Goal: Task Accomplishment & Management: Manage account settings

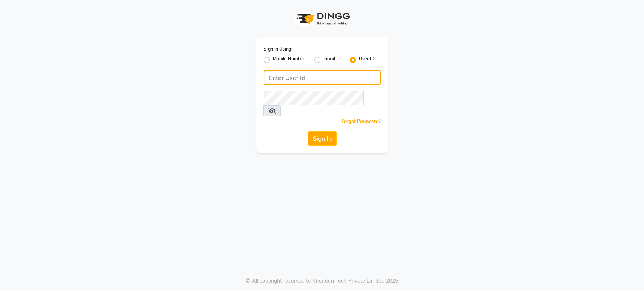
click at [290, 73] on input "Username" at bounding box center [322, 78] width 117 height 14
type input "h"
type input "H&S"
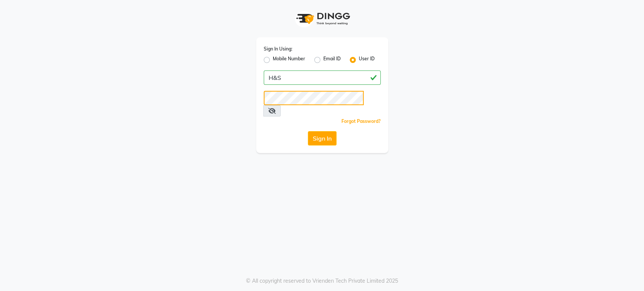
click at [308, 131] on button "Sign In" at bounding box center [322, 138] width 29 height 14
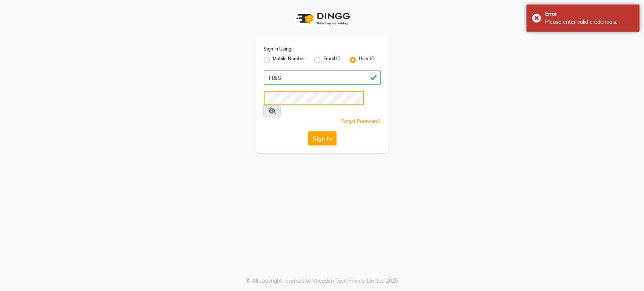
click at [308, 131] on button "Sign In" at bounding box center [322, 138] width 29 height 14
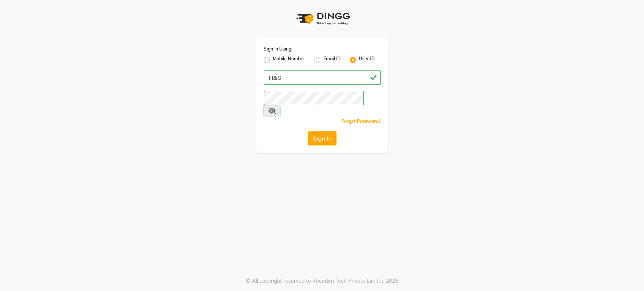
click at [320, 134] on div "Sign In Using: Mobile Number Email ID User ID H&S Remember me Forgot Password? …" at bounding box center [322, 95] width 132 height 116
click at [319, 132] on button "Sign In" at bounding box center [322, 138] width 29 height 14
click at [308, 131] on button "Sign In" at bounding box center [322, 138] width 29 height 14
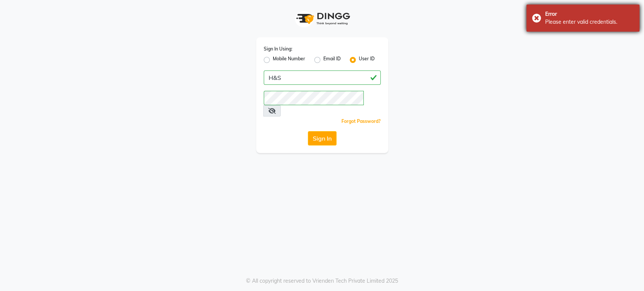
click at [537, 17] on div "Error Please enter valid credentials." at bounding box center [583, 18] width 113 height 27
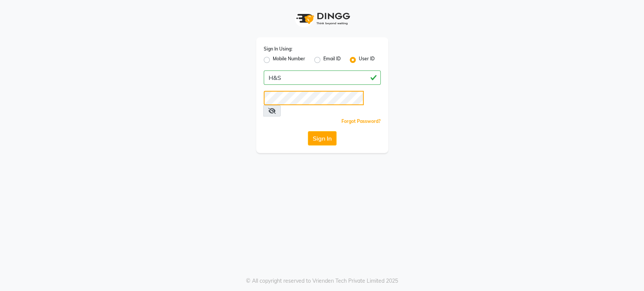
click at [308, 131] on button "Sign In" at bounding box center [322, 138] width 29 height 14
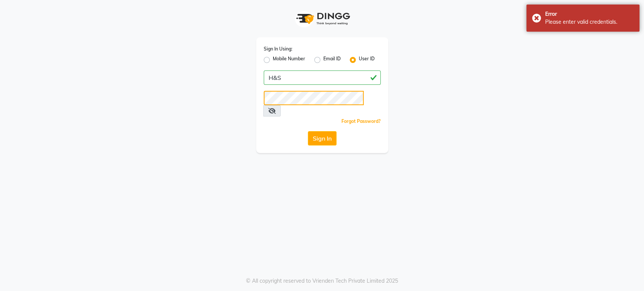
click at [308, 131] on button "Sign In" at bounding box center [322, 138] width 29 height 14
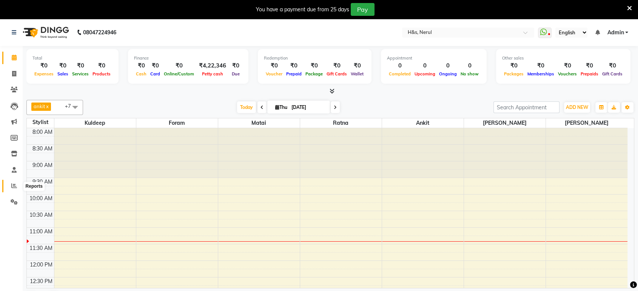
click at [10, 186] on span at bounding box center [14, 186] width 13 height 9
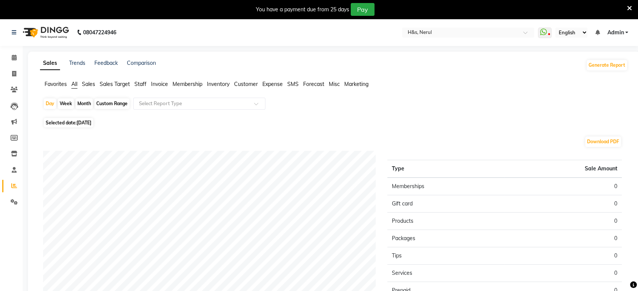
click at [63, 121] on span "Selected date: [DATE]" at bounding box center [68, 122] width 49 height 9
select select "9"
select select "2025"
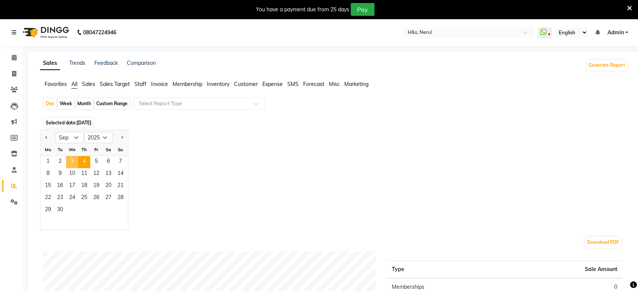
click at [71, 162] on span "3" at bounding box center [72, 162] width 12 height 12
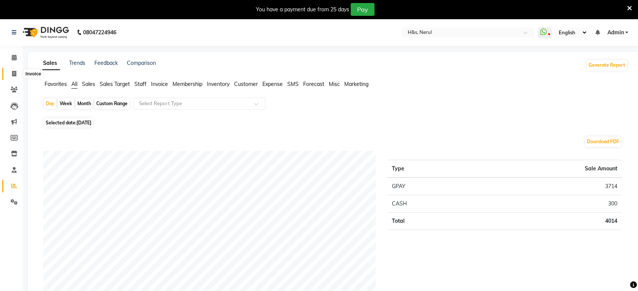
click at [10, 76] on span at bounding box center [14, 74] width 13 height 9
select select "6419"
select select "service"
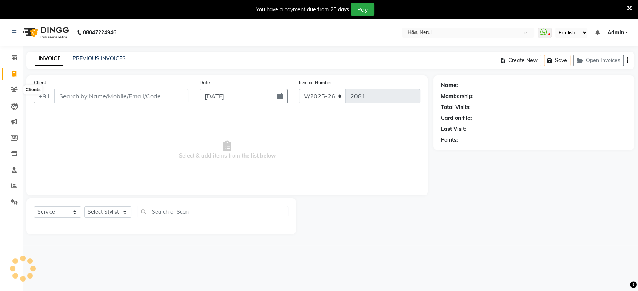
scroll to position [18, 0]
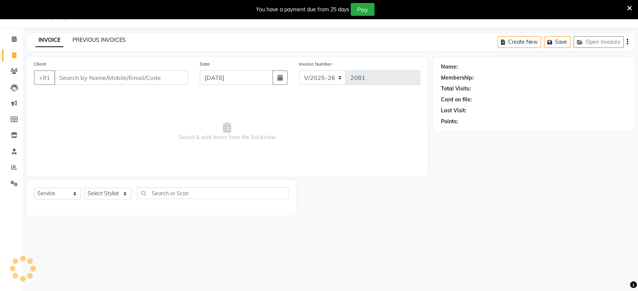
click at [91, 41] on link "PREVIOUS INVOICES" at bounding box center [98, 40] width 53 height 7
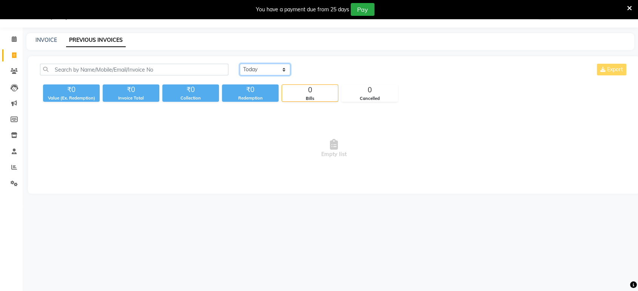
click at [280, 68] on select "[DATE] [DATE] Custom Range" at bounding box center [265, 70] width 51 height 12
select select "[DATE]"
click at [240, 64] on select "[DATE] [DATE] Custom Range" at bounding box center [265, 70] width 51 height 12
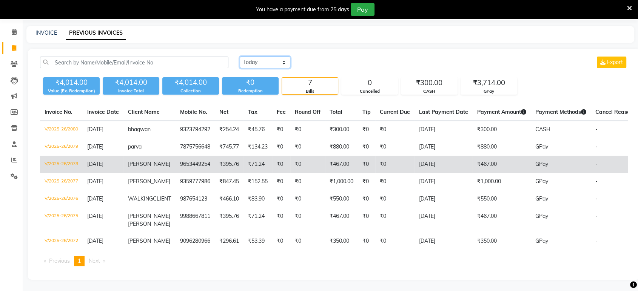
scroll to position [39, 0]
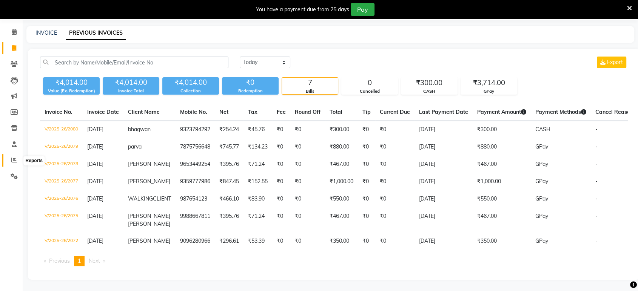
click at [14, 157] on icon at bounding box center [14, 160] width 6 height 6
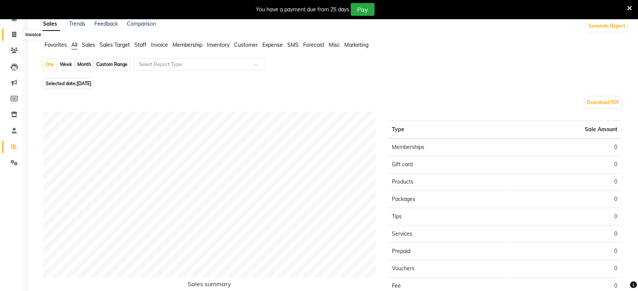
click at [14, 37] on span at bounding box center [14, 35] width 13 height 9
select select "6419"
select select "service"
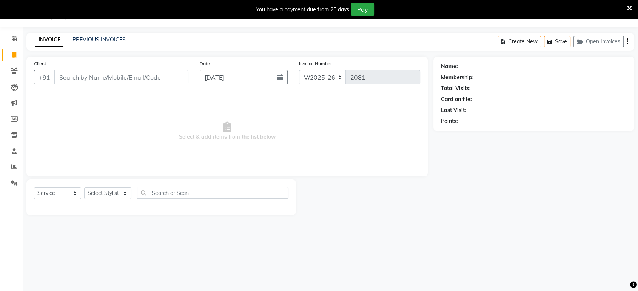
scroll to position [18, 0]
click at [90, 74] on input "Client" at bounding box center [121, 78] width 134 height 14
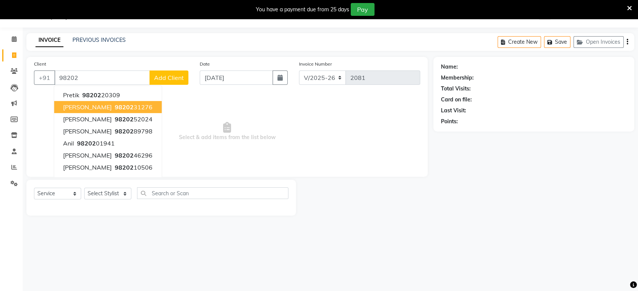
click at [115, 106] on span "98202" at bounding box center [124, 107] width 19 height 8
type input "9820231276"
select select "1: Object"
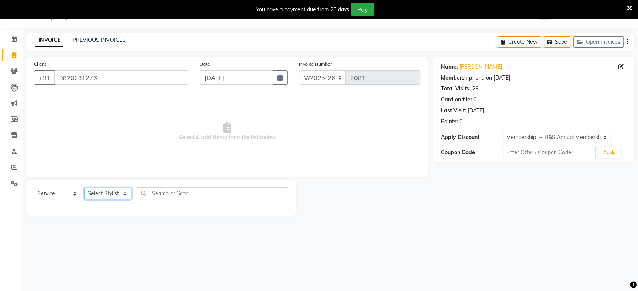
click at [106, 196] on select "Select Stylist ankit [PERSON_NAME] Foram [PERSON_NAME] [PERSON_NAME] [PERSON_NA…" at bounding box center [107, 194] width 47 height 12
select select "61692"
click at [84, 188] on select "Select Stylist ankit [PERSON_NAME] Foram [PERSON_NAME] [PERSON_NAME] [PERSON_NA…" at bounding box center [107, 194] width 47 height 12
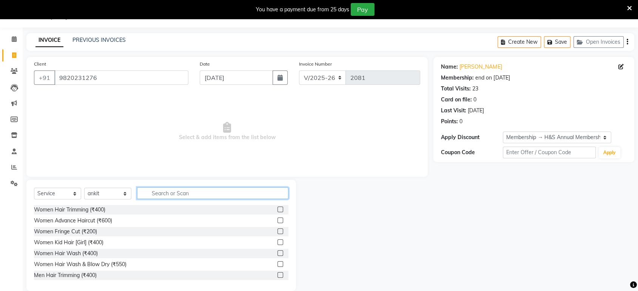
click at [171, 194] on input "text" at bounding box center [212, 194] width 151 height 12
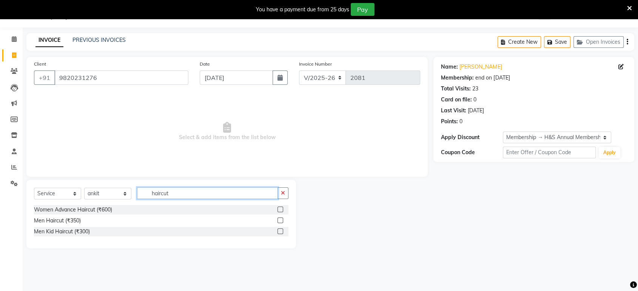
type input "haircut"
click at [281, 219] on label at bounding box center [280, 221] width 6 height 6
click at [281, 219] on input "checkbox" at bounding box center [279, 221] width 5 height 5
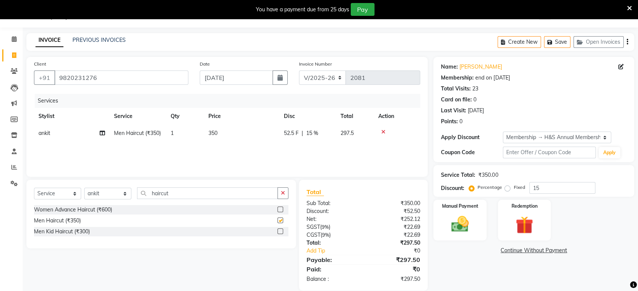
checkbox input "false"
click at [465, 223] on img at bounding box center [459, 224] width 29 height 21
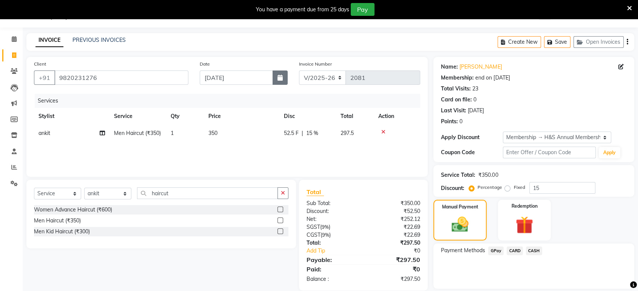
click at [281, 77] on icon "button" at bounding box center [279, 78] width 5 height 6
select select "9"
select select "2025"
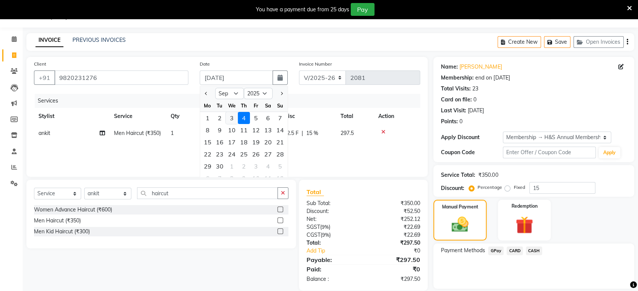
click at [234, 114] on div "3" at bounding box center [232, 118] width 12 height 12
type input "[DATE]"
type input "0"
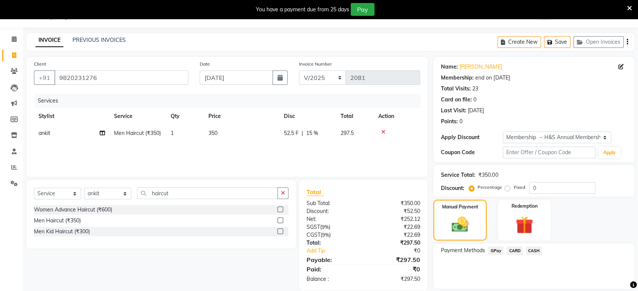
click at [488, 250] on span "GPay" at bounding box center [495, 251] width 15 height 9
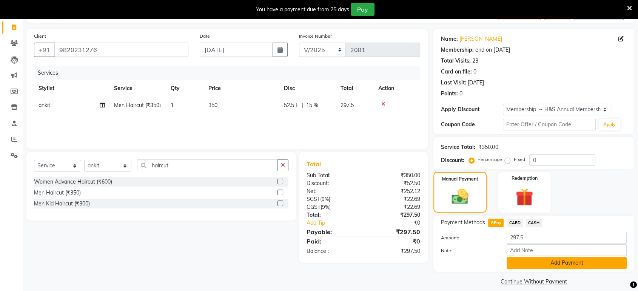
click at [555, 260] on button "Add Payment" at bounding box center [567, 263] width 120 height 12
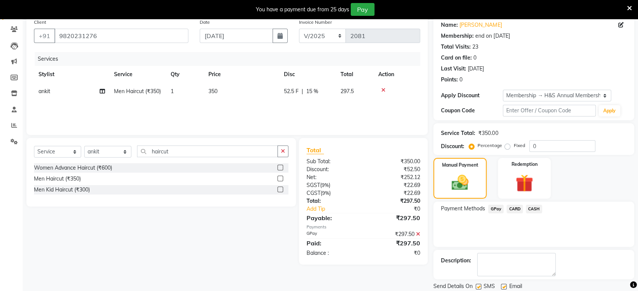
scroll to position [85, 0]
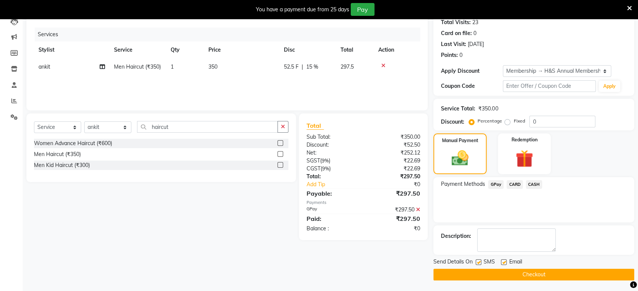
click at [504, 260] on label at bounding box center [504, 263] width 6 height 6
click at [504, 260] on input "checkbox" at bounding box center [503, 262] width 5 height 5
checkbox input "false"
click at [475, 274] on button "Checkout" at bounding box center [533, 275] width 201 height 12
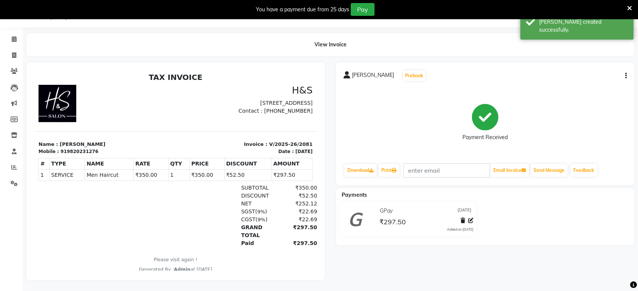
scroll to position [25, 0]
click at [12, 52] on icon at bounding box center [14, 55] width 4 height 6
select select "6419"
select select "service"
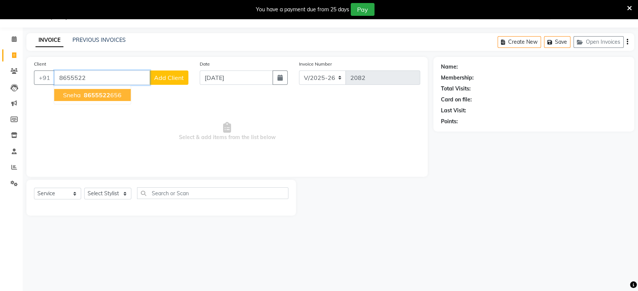
click at [97, 96] on span "8655522" at bounding box center [97, 95] width 26 height 8
type input "8655522656"
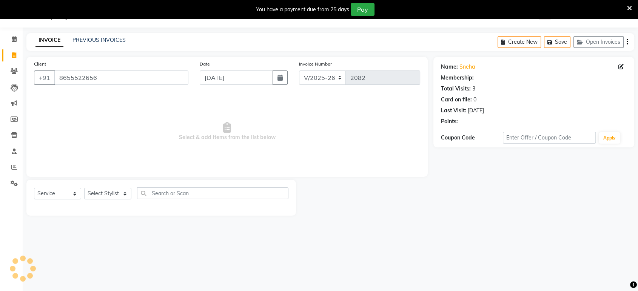
select select "1: Object"
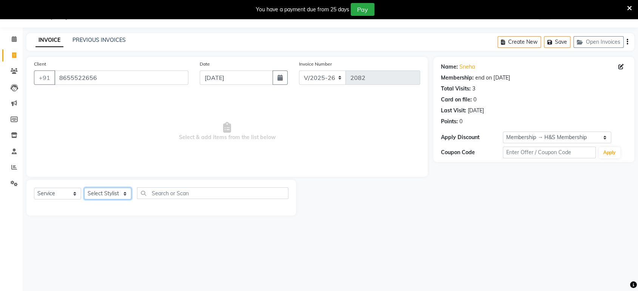
click at [111, 196] on select "Select Stylist ankit [PERSON_NAME] Foram [PERSON_NAME] [PERSON_NAME] [PERSON_NA…" at bounding box center [107, 194] width 47 height 12
select select "61692"
click at [84, 188] on select "Select Stylist ankit [PERSON_NAME] Foram [PERSON_NAME] [PERSON_NAME] [PERSON_NA…" at bounding box center [107, 194] width 47 height 12
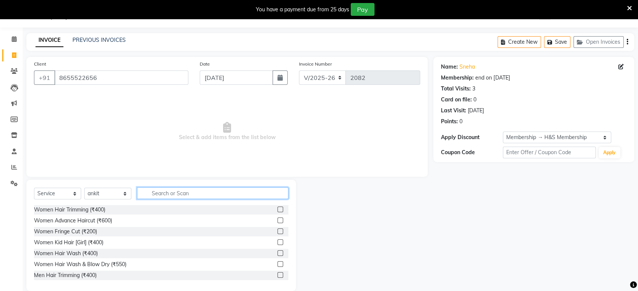
click at [174, 197] on input "text" at bounding box center [212, 194] width 151 height 12
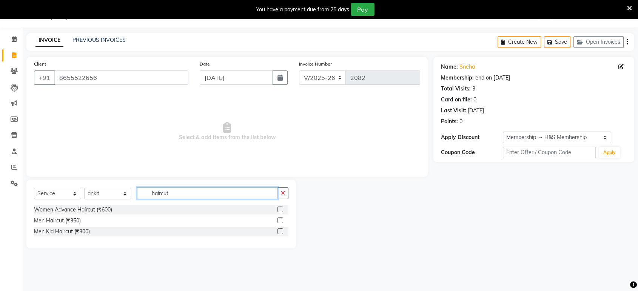
type input "haircut"
click at [280, 220] on label at bounding box center [280, 221] width 6 height 6
click at [280, 220] on input "checkbox" at bounding box center [279, 221] width 5 height 5
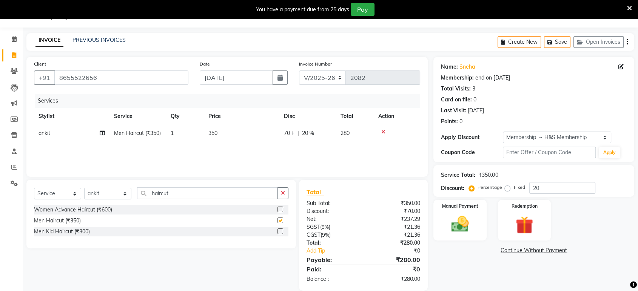
checkbox input "false"
click at [550, 181] on div "Service Total: ₹350.00 Discount: Percentage Fixed 20" at bounding box center [534, 181] width 186 height 26
click at [549, 186] on input "20" at bounding box center [562, 188] width 66 height 12
type input "2"
type input "15"
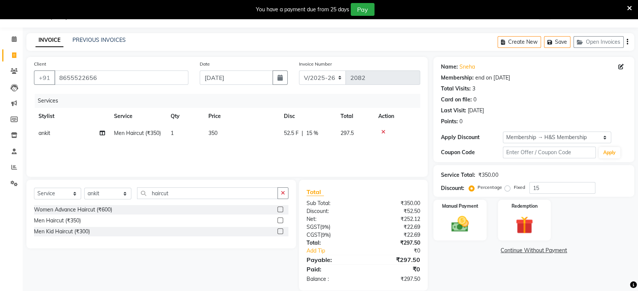
click at [593, 232] on div "Manual Payment Redemption" at bounding box center [534, 220] width 212 height 41
click at [462, 218] on img at bounding box center [459, 224] width 29 height 21
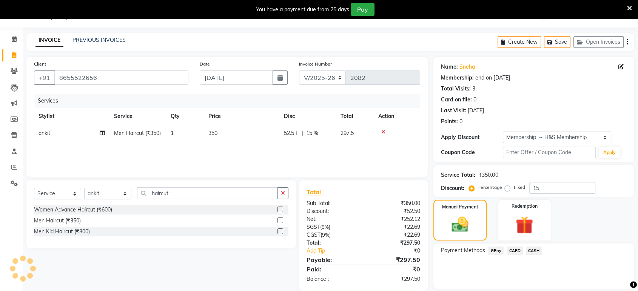
click at [495, 249] on span "GPay" at bounding box center [495, 251] width 15 height 9
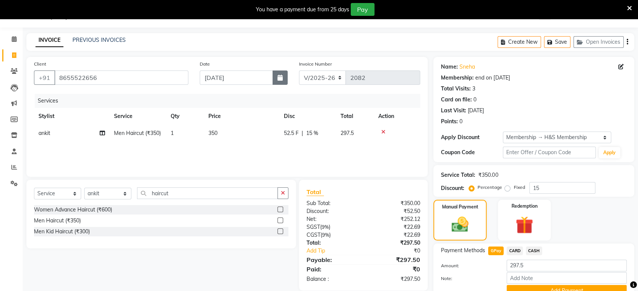
click at [275, 78] on button "button" at bounding box center [280, 78] width 15 height 14
select select "9"
select select "2025"
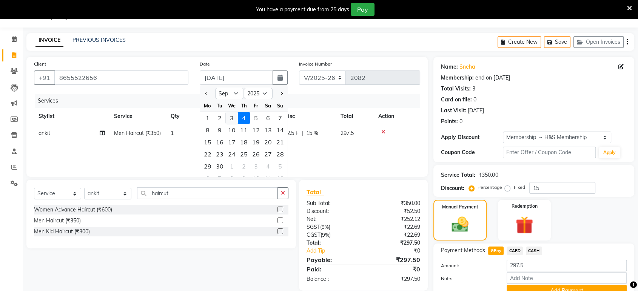
click at [231, 119] on div "3" at bounding box center [232, 118] width 12 height 12
type input "[DATE]"
type input "0"
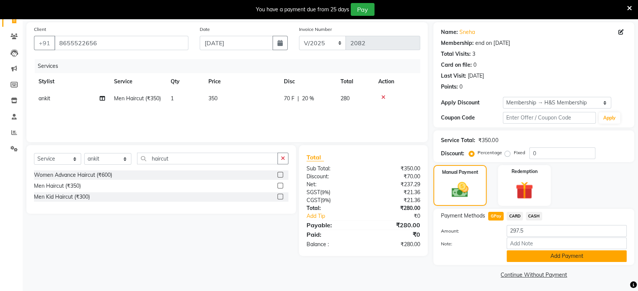
click at [530, 258] on button "Add Payment" at bounding box center [567, 257] width 120 height 12
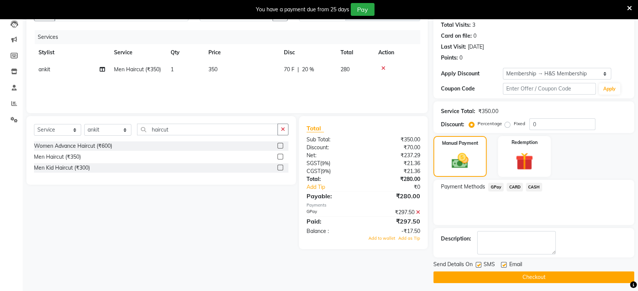
scroll to position [85, 0]
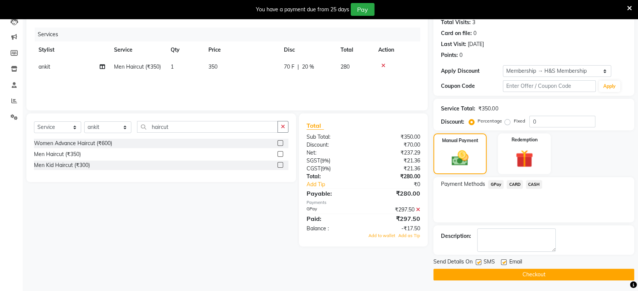
click at [503, 262] on label at bounding box center [504, 263] width 6 height 6
click at [503, 262] on input "checkbox" at bounding box center [503, 262] width 5 height 5
checkbox input "false"
click at [481, 271] on button "Checkout" at bounding box center [533, 275] width 201 height 12
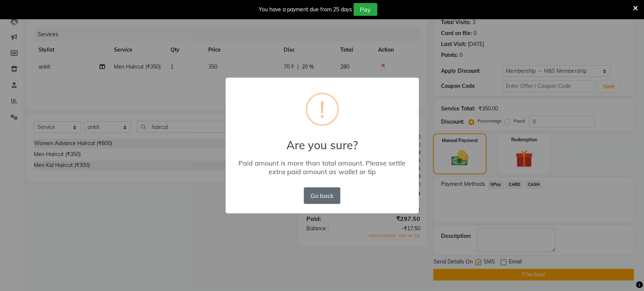
click at [316, 196] on button "Go back" at bounding box center [322, 196] width 36 height 17
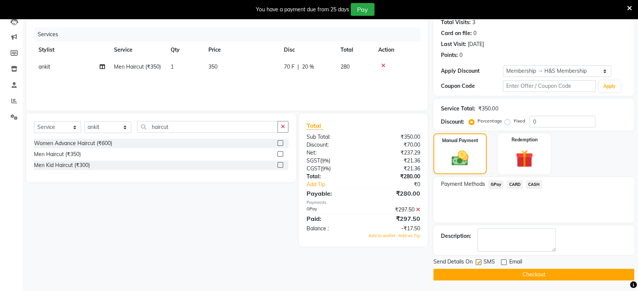
click at [417, 210] on icon at bounding box center [418, 209] width 4 height 5
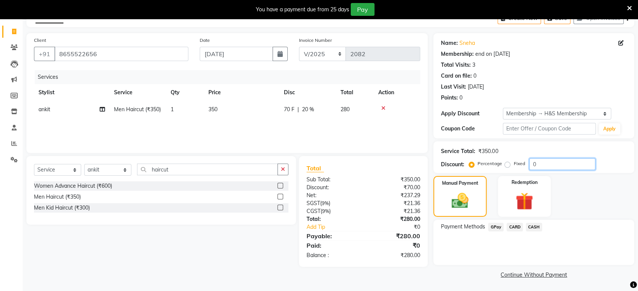
click at [547, 167] on input "0" at bounding box center [562, 165] width 66 height 12
type input "15"
click at [614, 189] on div "Manual Payment Redemption" at bounding box center [534, 196] width 212 height 41
click at [472, 201] on img at bounding box center [460, 201] width 28 height 20
click at [492, 226] on span "GPay" at bounding box center [495, 227] width 15 height 9
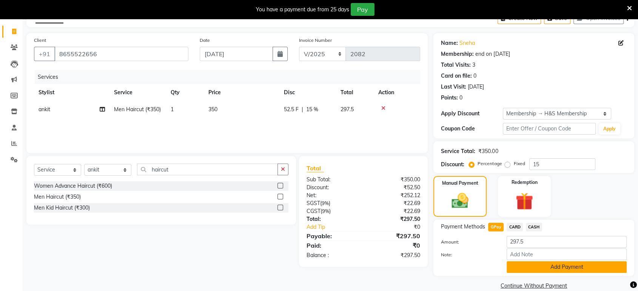
click at [516, 265] on button "Add Payment" at bounding box center [567, 268] width 120 height 12
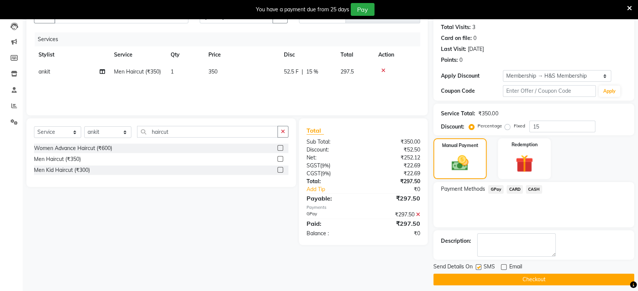
scroll to position [85, 0]
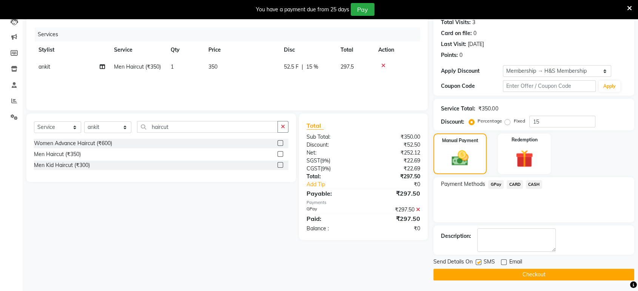
click at [467, 275] on button "Checkout" at bounding box center [533, 275] width 201 height 12
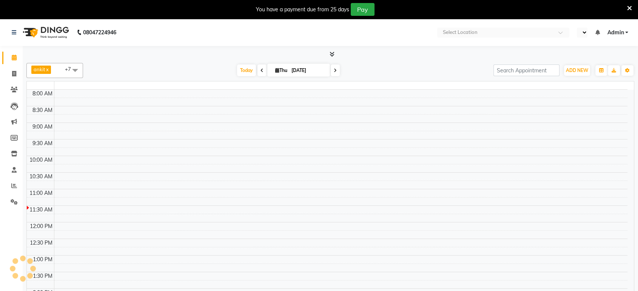
select select "en"
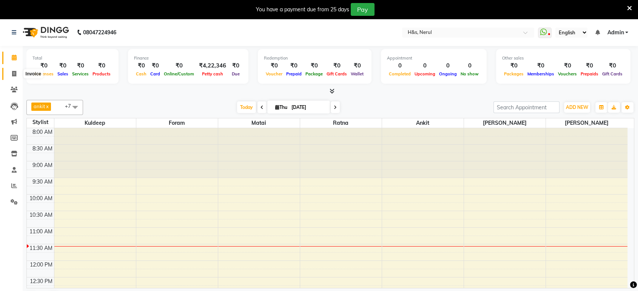
click at [12, 75] on icon at bounding box center [14, 74] width 4 height 6
select select "6419"
select select "service"
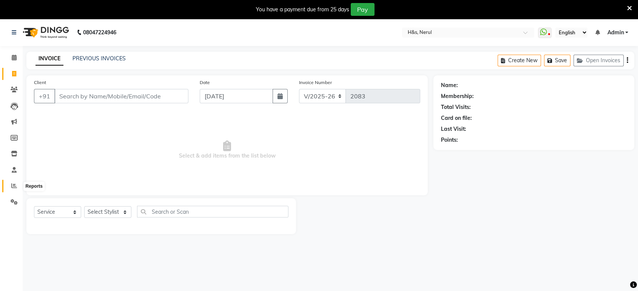
click at [15, 184] on icon at bounding box center [14, 186] width 6 height 6
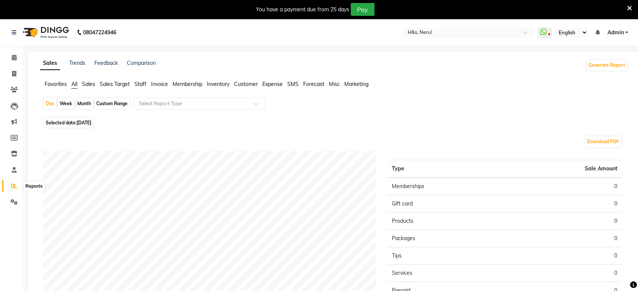
click at [14, 182] on span at bounding box center [14, 186] width 13 height 9
click at [88, 124] on span "[DATE]" at bounding box center [84, 123] width 15 height 6
select select "9"
select select "2025"
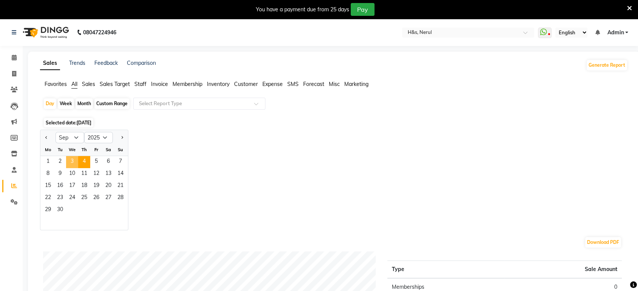
click at [72, 162] on span "3" at bounding box center [72, 162] width 12 height 12
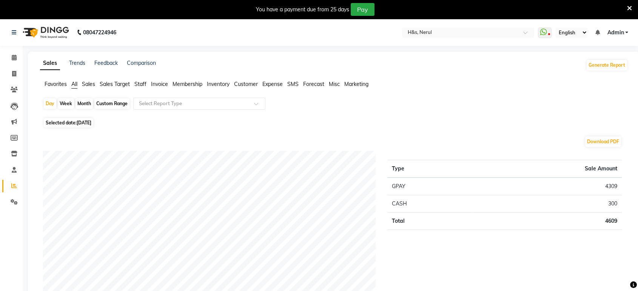
click at [141, 83] on span "Staff" at bounding box center [140, 84] width 12 height 7
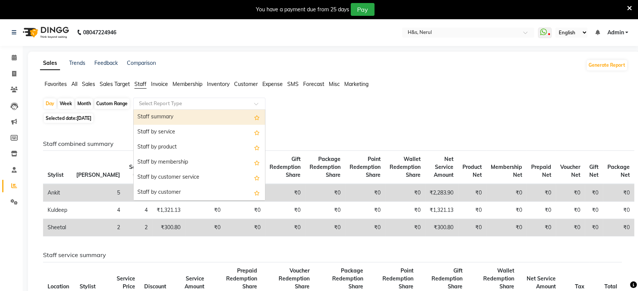
click at [154, 101] on input "text" at bounding box center [191, 104] width 109 height 8
click at [156, 114] on div "Staff summary" at bounding box center [199, 117] width 131 height 15
select select "full_report"
select select "csv"
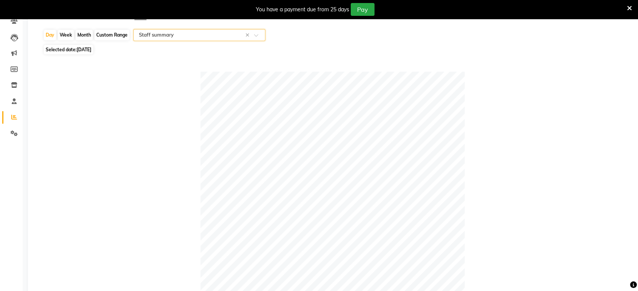
scroll to position [14, 0]
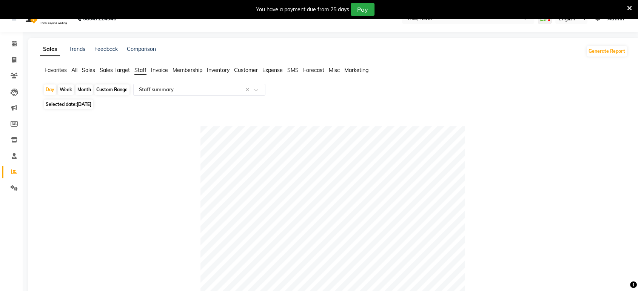
click at [112, 85] on div "Custom Range" at bounding box center [111, 90] width 35 height 11
select select "9"
select select "2025"
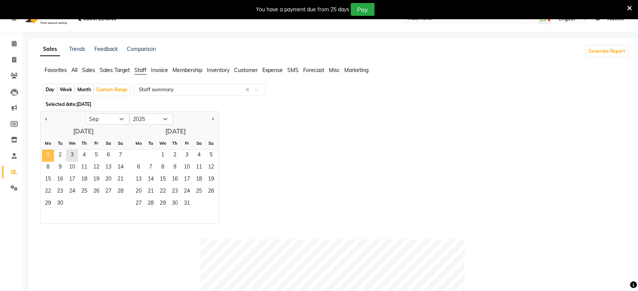
click at [49, 155] on span "1" at bounding box center [48, 156] width 12 height 12
click at [75, 158] on span "3" at bounding box center [72, 156] width 12 height 12
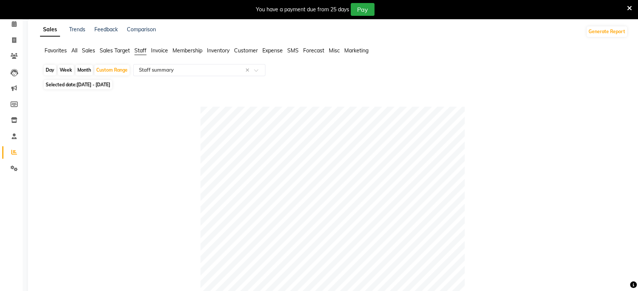
scroll to position [0, 0]
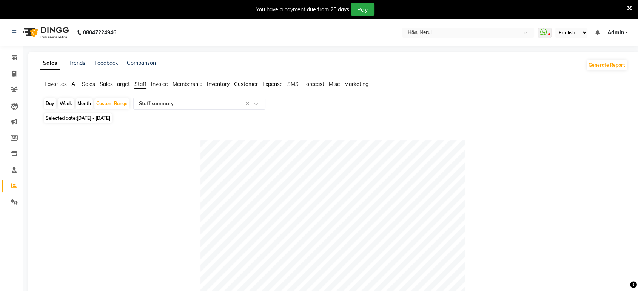
click at [45, 102] on div "Day" at bounding box center [50, 104] width 12 height 11
select select "9"
select select "2025"
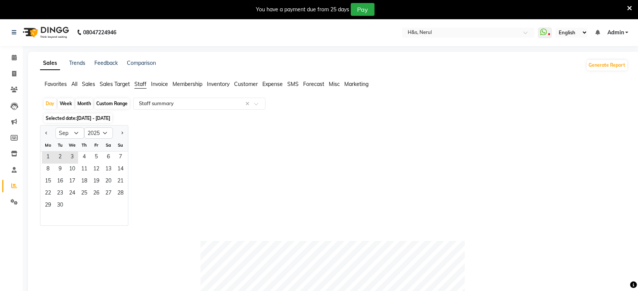
click at [74, 83] on span "All" at bounding box center [74, 84] width 6 height 7
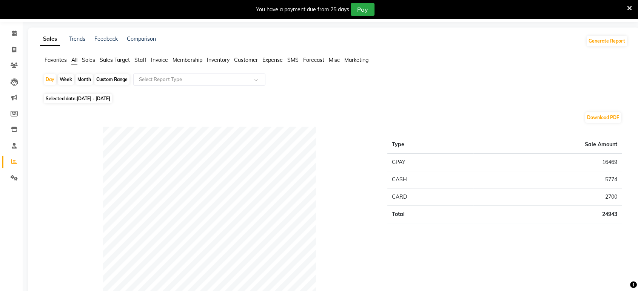
scroll to position [28, 0]
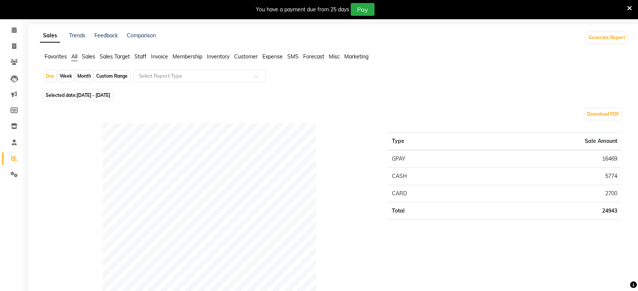
click at [58, 75] on div "Week" at bounding box center [66, 76] width 16 height 11
select select "9"
select select "2025"
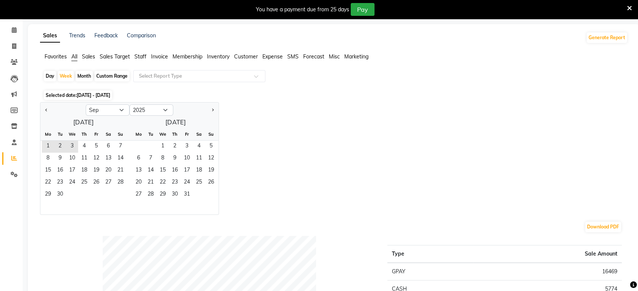
click at [53, 72] on div "Day" at bounding box center [50, 76] width 12 height 11
select select "9"
select select "2025"
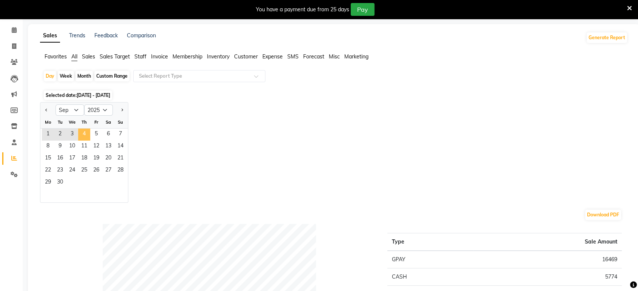
click at [80, 134] on span "4" at bounding box center [84, 135] width 12 height 12
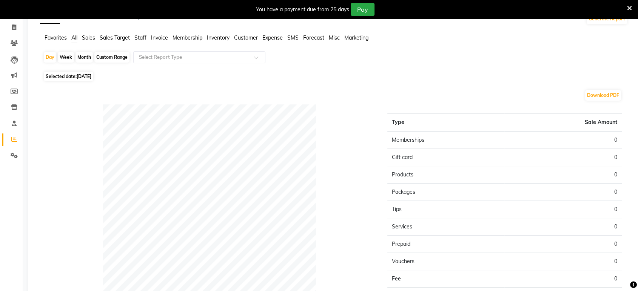
scroll to position [0, 0]
